Goal: Information Seeking & Learning: Understand process/instructions

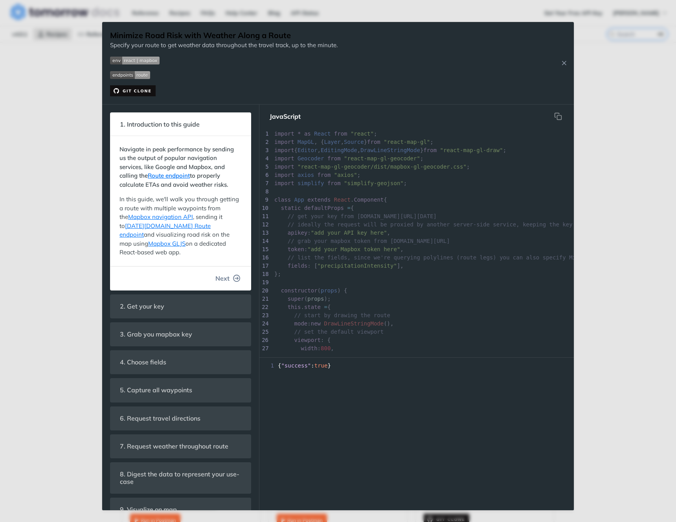
click at [221, 277] on span "Next" at bounding box center [222, 278] width 14 height 9
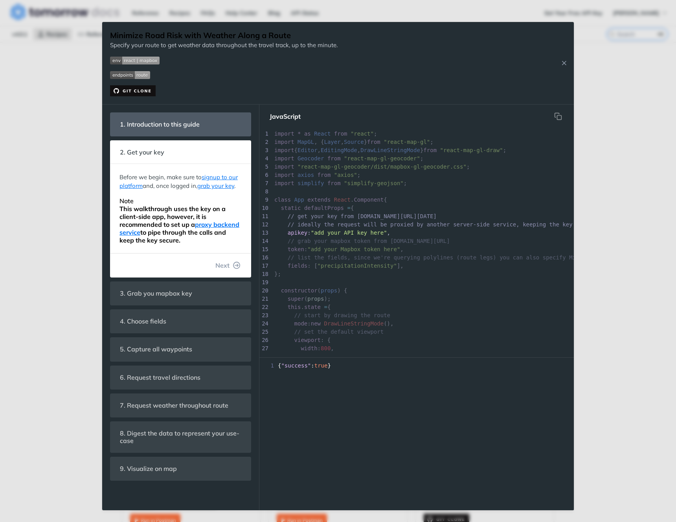
scroll to position [36, 0]
click at [226, 265] on span "Next" at bounding box center [222, 265] width 14 height 9
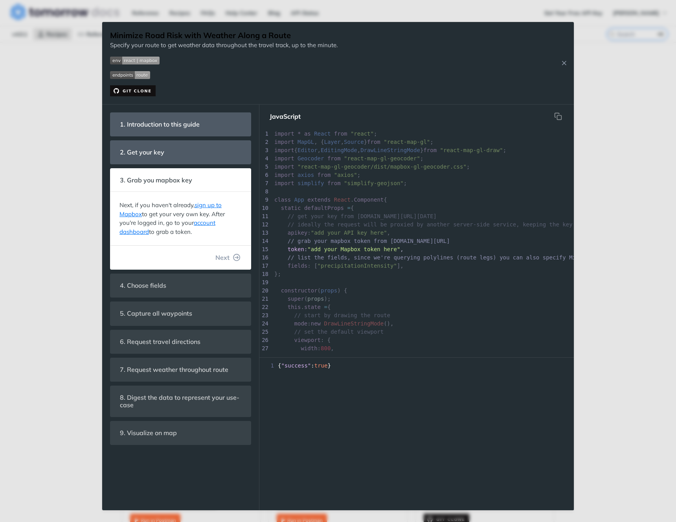
scroll to position [1, 0]
click at [226, 259] on span "Next" at bounding box center [222, 257] width 14 height 9
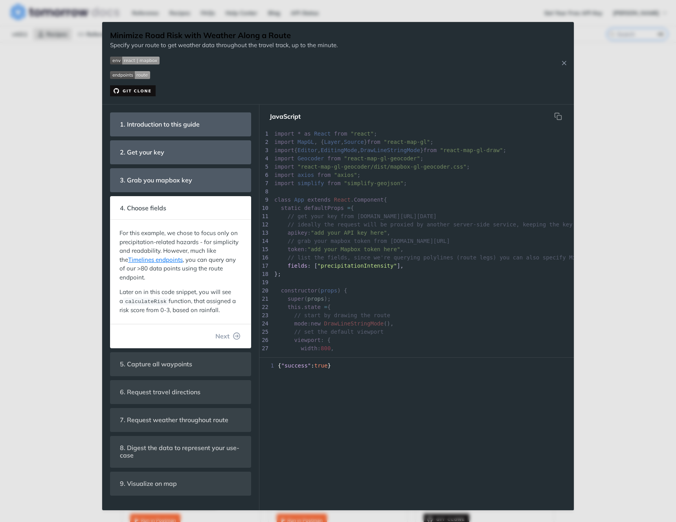
scroll to position [22, 0]
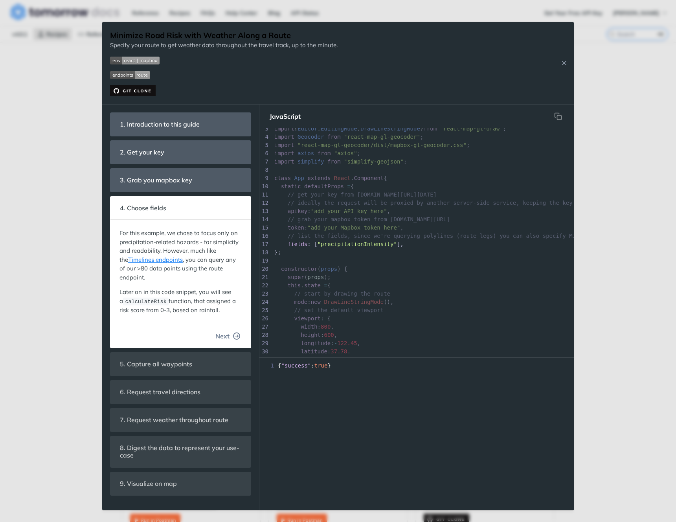
click at [224, 335] on span "Next" at bounding box center [222, 335] width 14 height 9
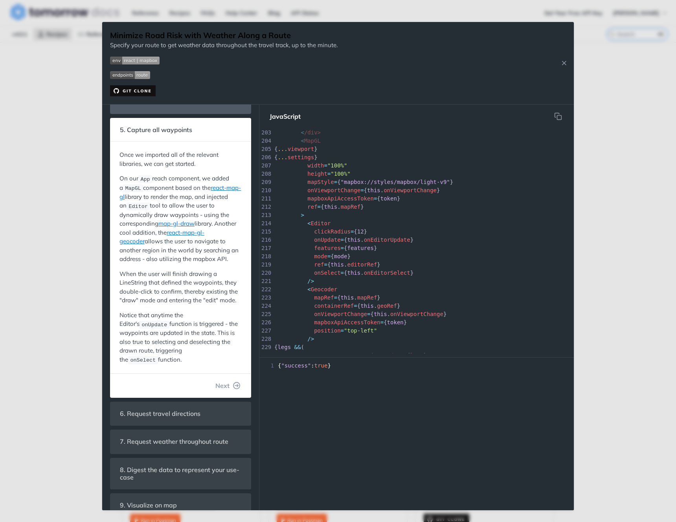
scroll to position [111, 0]
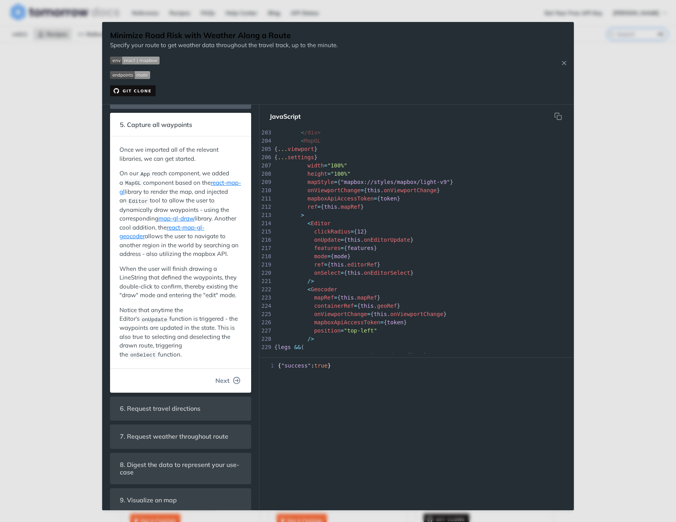
click at [220, 385] on span "Next" at bounding box center [222, 380] width 14 height 9
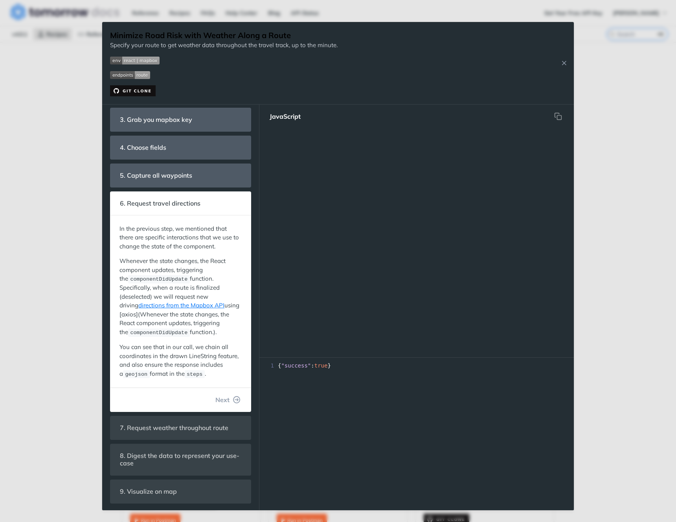
scroll to position [422, 0]
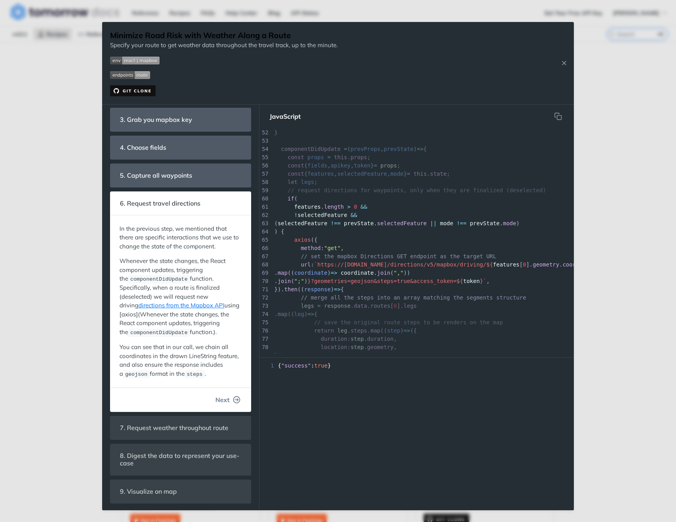
click at [220, 400] on span "Next" at bounding box center [222, 399] width 14 height 9
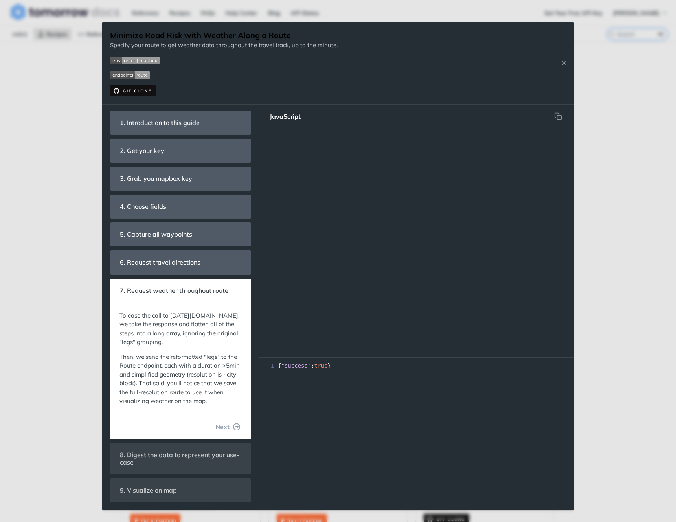
scroll to position [578, 0]
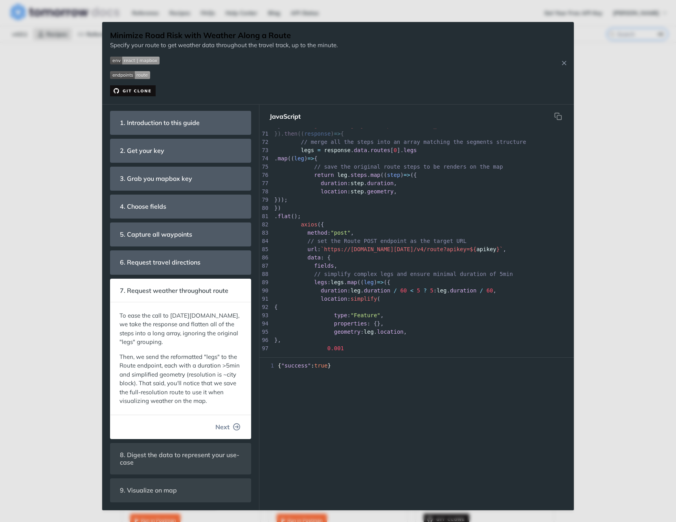
click at [222, 426] on span "Next" at bounding box center [222, 426] width 14 height 9
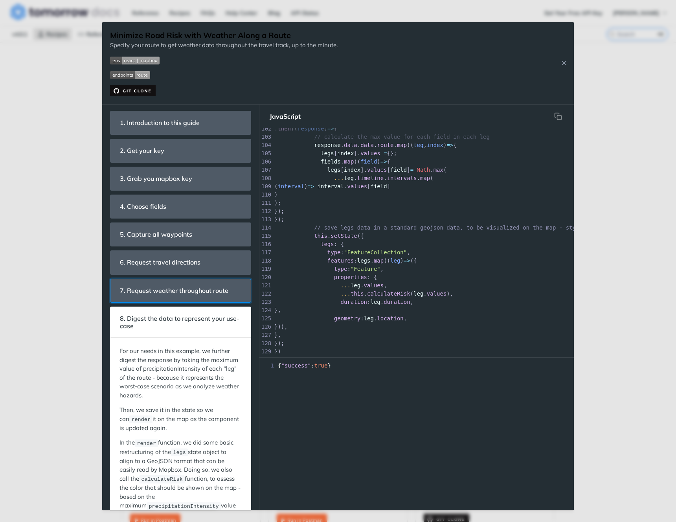
scroll to position [110, 0]
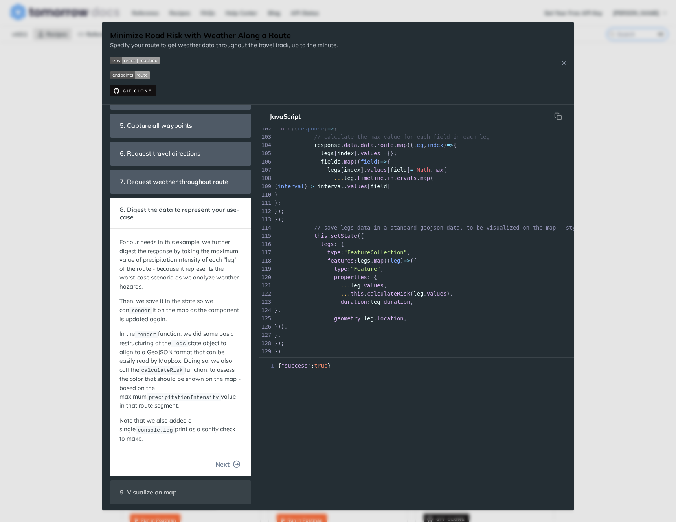
click at [217, 462] on span "Next" at bounding box center [222, 463] width 14 height 9
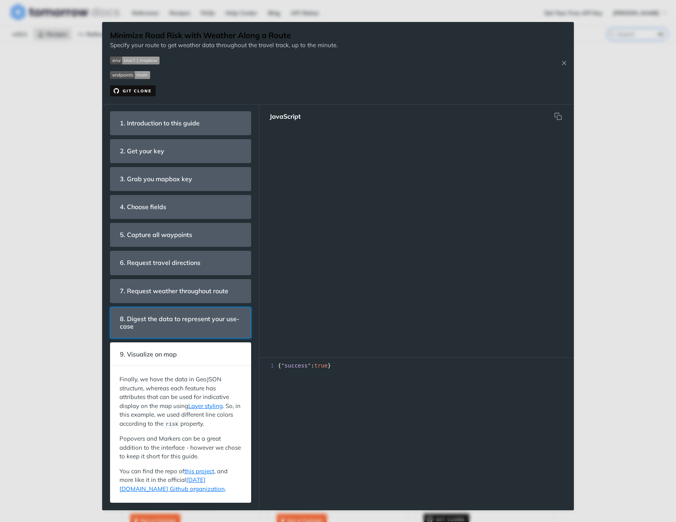
scroll to position [1866, 0]
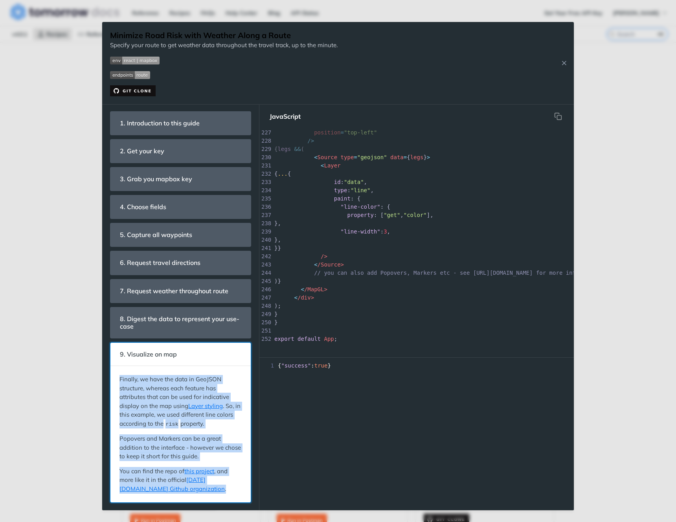
drag, startPoint x: 119, startPoint y: 378, endPoint x: 231, endPoint y: 495, distance: 161.2
click at [231, 495] on div "Finally, we have the data in GeoJSON structure, whereas each feature has attrib…" at bounding box center [180, 434] width 132 height 129
copy div "Finally, we have the data in GeoJSON structure, whereas each feature has attrib…"
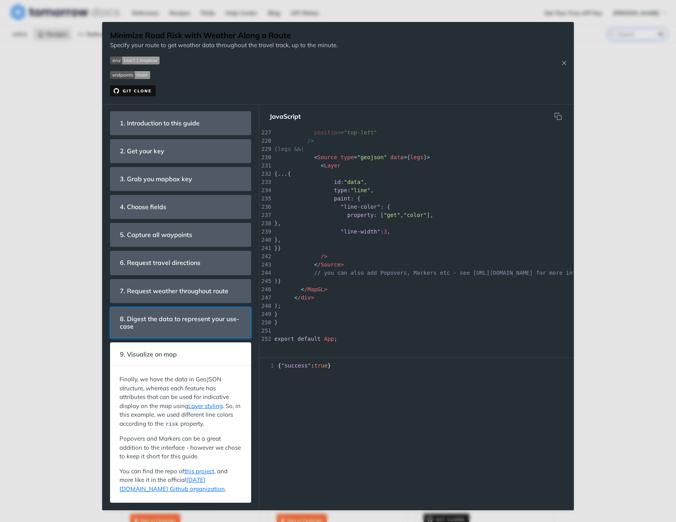
click at [151, 319] on span "8. Digest the data to represent your use-case" at bounding box center [180, 322] width 132 height 23
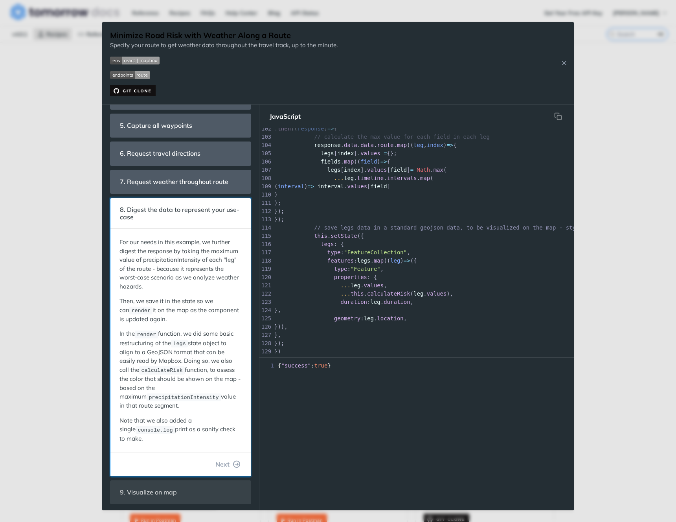
scroll to position [0, 0]
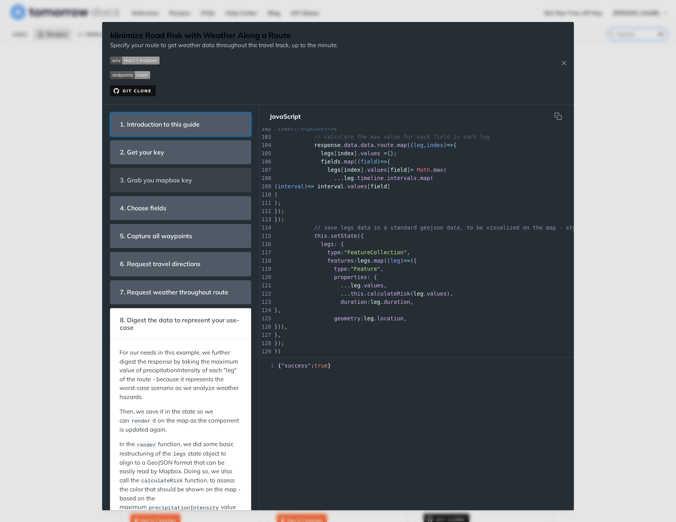
click at [158, 130] on span "1. Introduction to this guide" at bounding box center [159, 124] width 91 height 15
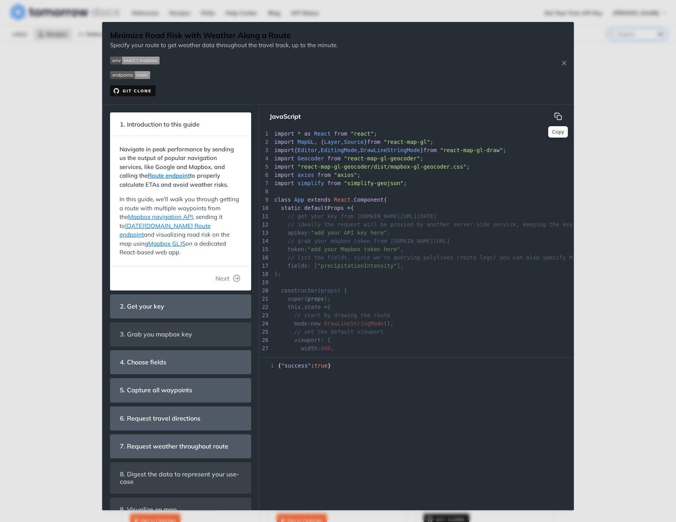
click at [556, 118] on icon "hidden" at bounding box center [558, 116] width 8 height 8
